Goal: Feedback & Contribution: Submit feedback/report problem

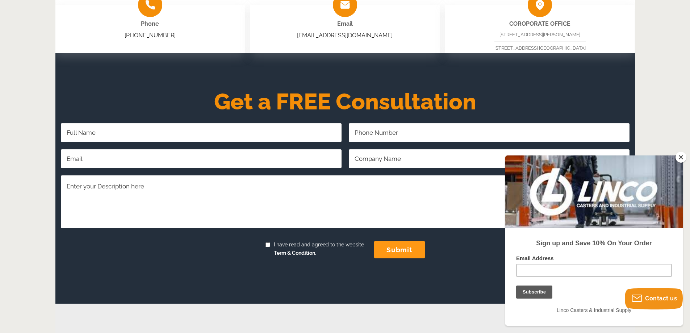
scroll to position [150, 0]
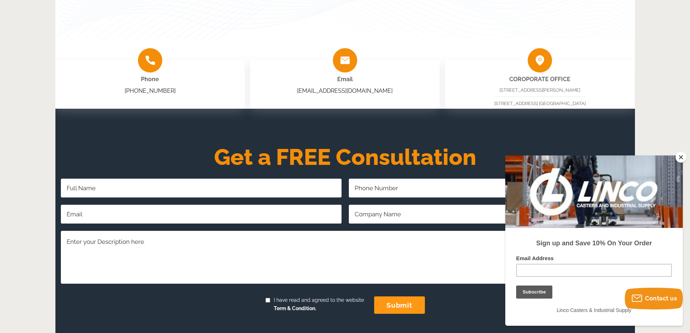
click at [379, 219] on input "Company Name" at bounding box center [489, 214] width 281 height 19
click at [381, 219] on input "Company Name" at bounding box center [489, 214] width 281 height 19
drag, startPoint x: 1177, startPoint y: 454, endPoint x: 656, endPoint y: 295, distance: 545.2
click at [649, 310] on button "Contact us" at bounding box center [654, 317] width 58 height 22
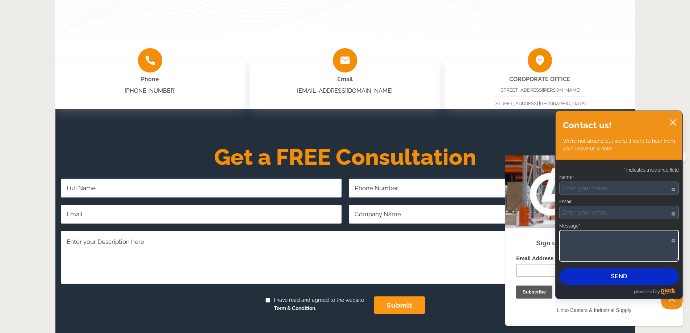
click at [603, 233] on textarea "Message*" at bounding box center [619, 246] width 120 height 32
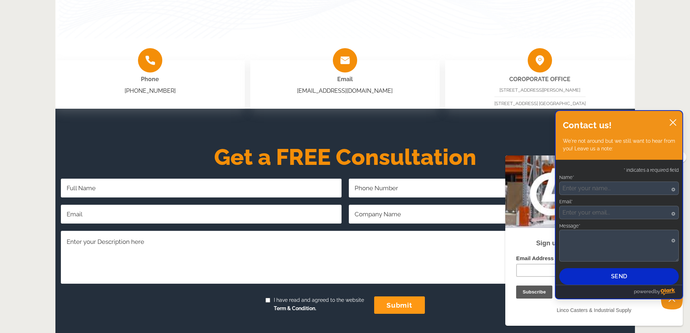
click at [605, 224] on label "Message*" at bounding box center [619, 226] width 120 height 5
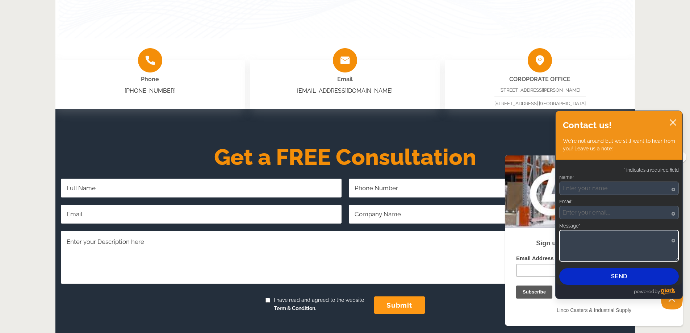
click at [605, 230] on textarea "Message*" at bounding box center [619, 246] width 120 height 32
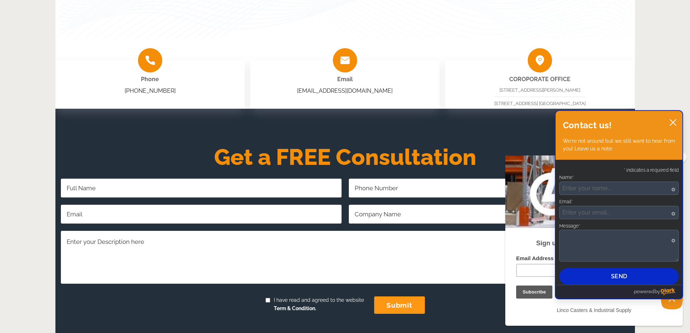
click at [616, 223] on div "* indicates a required field Name* Required Asterisk signifies that this field …" at bounding box center [619, 224] width 120 height 122
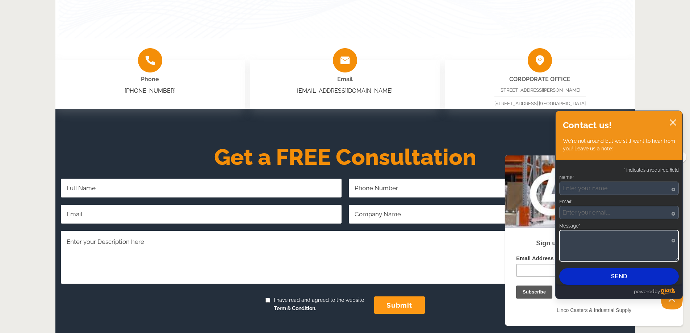
click at [616, 234] on textarea "Message*" at bounding box center [619, 246] width 120 height 32
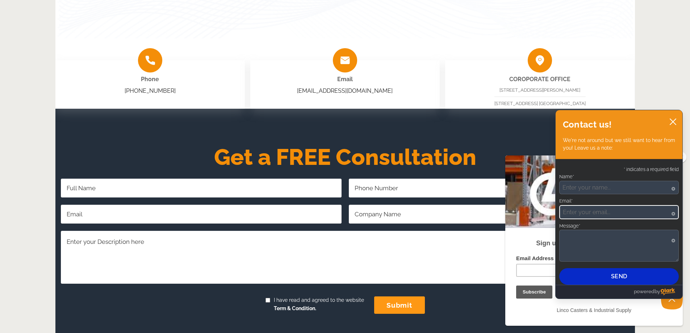
click at [624, 215] on input "Email*" at bounding box center [619, 212] width 120 height 14
type input "grace@velvetcleanco.com"
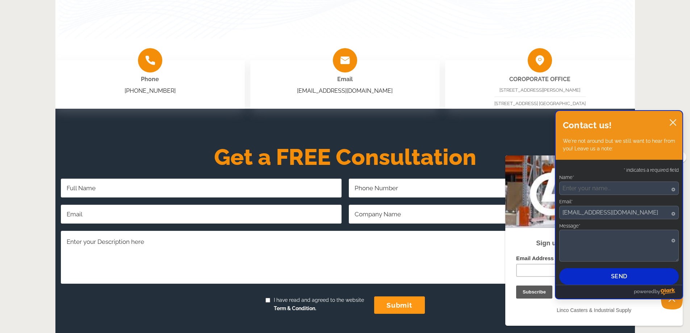
drag, startPoint x: 622, startPoint y: 180, endPoint x: 603, endPoint y: 198, distance: 26.1
click at [621, 180] on div "Name* Required Asterisk signifies that this field can not be left blank" at bounding box center [619, 185] width 120 height 20
click at [603, 198] on div "* indicates a required field Name* Required Asterisk signifies that this field …" at bounding box center [619, 224] width 120 height 122
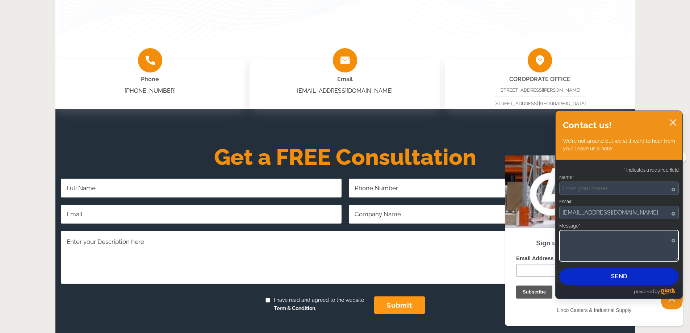
click at [612, 234] on textarea "Message*" at bounding box center [619, 246] width 120 height 32
click at [624, 241] on textarea "Message*" at bounding box center [619, 246] width 120 height 32
paste textarea "First impressions only happen once, and a dirty space is sure to send the wrong…"
click at [629, 236] on textarea "First impressions only happen once, and a dirty space is sure to send the wrong…" at bounding box center [619, 246] width 120 height 32
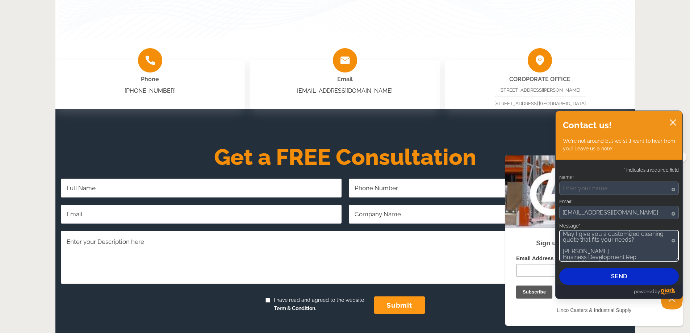
scroll to position [72, 0]
click at [604, 254] on textarea "First impressions only happen once, and a dirty space is sure to send the wrong…" at bounding box center [619, 246] width 120 height 32
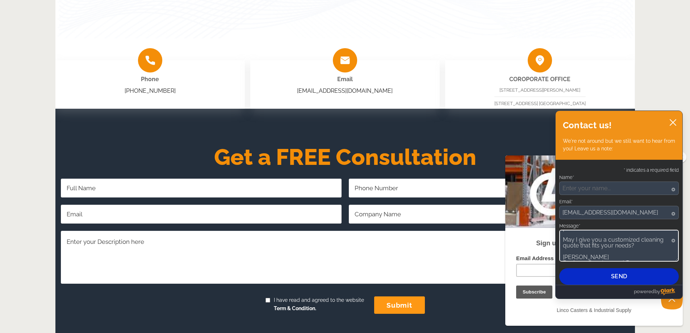
click at [610, 249] on textarea "First impressions only happen once, and a dirty space is sure to send the wrong…" at bounding box center [619, 246] width 120 height 32
click at [613, 247] on textarea "First impressions only happen once, and a dirty space is sure to send the wrong…" at bounding box center [619, 246] width 120 height 32
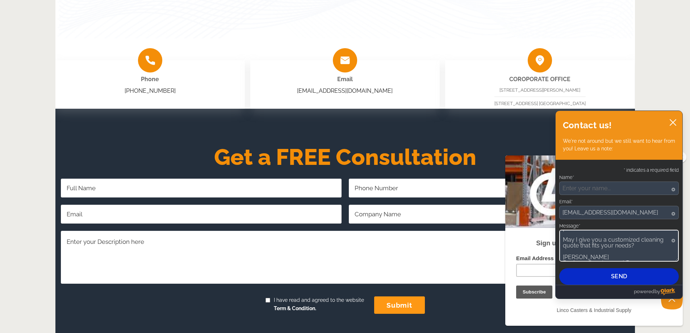
click at [608, 253] on textarea "First impressions only happen once, and a dirty space is sure to send the wrong…" at bounding box center [619, 246] width 120 height 32
click at [607, 249] on textarea "First impressions only happen once, and a dirty space is sure to send the wrong…" at bounding box center [619, 246] width 120 height 32
click at [606, 249] on textarea "First impressions only happen once, and a dirty space is sure to send the wrong…" at bounding box center [619, 246] width 120 height 32
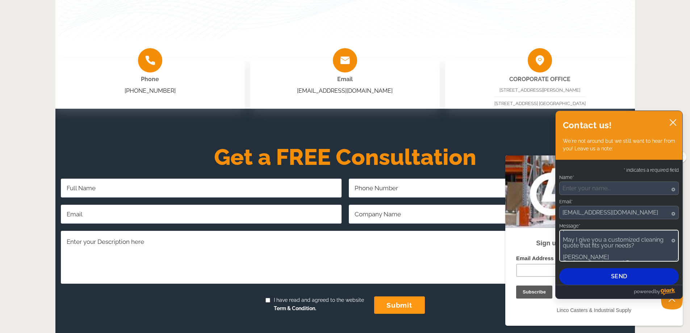
click at [606, 249] on textarea "First impressions only happen once, and a dirty space is sure to send the wrong…" at bounding box center [619, 246] width 120 height 32
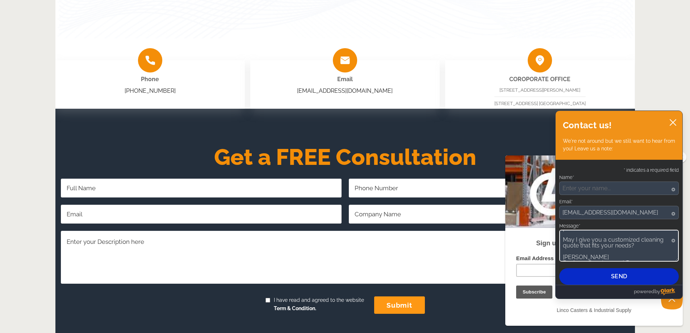
click at [606, 249] on textarea "First impressions only happen once, and a dirty space is sure to send the wrong…" at bounding box center [619, 246] width 120 height 32
type textarea "First impressions only happen once, and a dirty space is sure to send the wrong…"
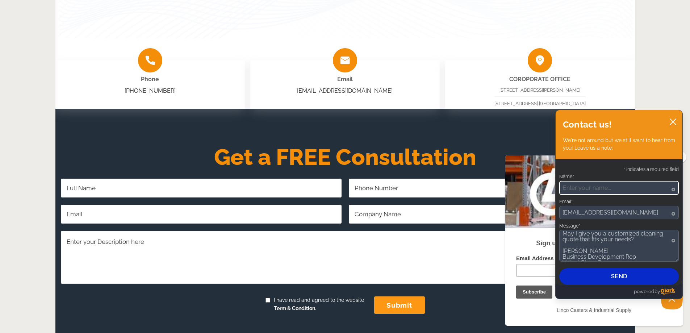
click at [605, 193] on input "Name*" at bounding box center [619, 188] width 120 height 14
paste input "Grace Duncan"
type input "Grace Duncan"
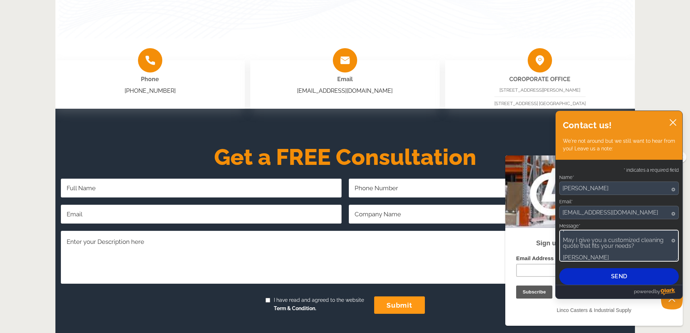
click at [635, 258] on textarea "First impressions only happen once, and a dirty space is sure to send the wrong…" at bounding box center [619, 246] width 120 height 32
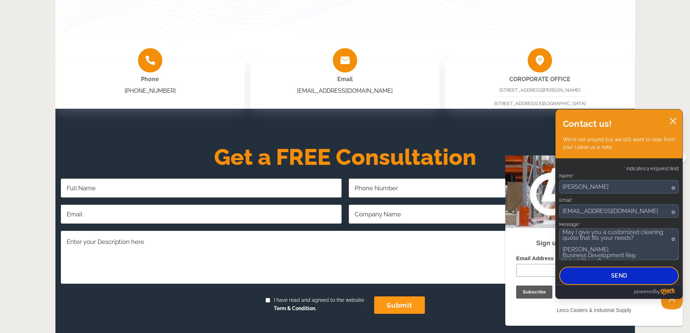
click at [631, 276] on button "Send" at bounding box center [619, 276] width 120 height 18
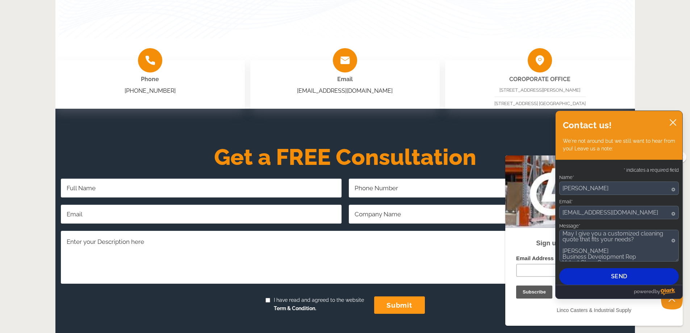
scroll to position [0, 0]
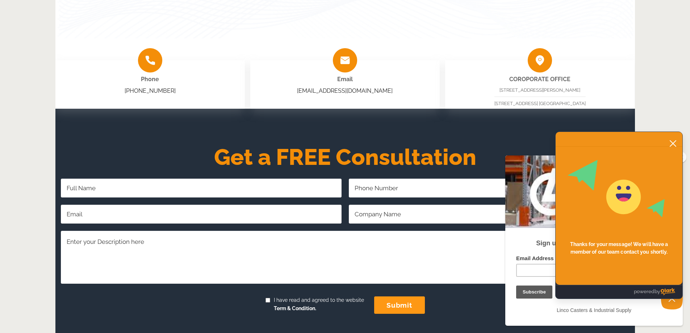
drag, startPoint x: 366, startPoint y: 131, endPoint x: 364, endPoint y: 126, distance: 5.0
click at [368, 131] on div "Get a FREE Consultation Full Name Required Phone Number Email Address Required …" at bounding box center [345, 234] width 580 height 250
